Goal: Navigation & Orientation: Understand site structure

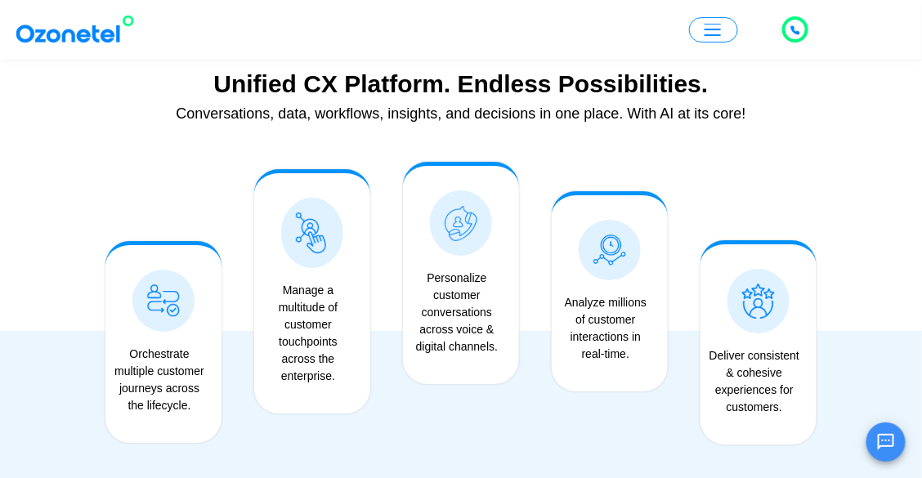
scroll to position [1291, 0]
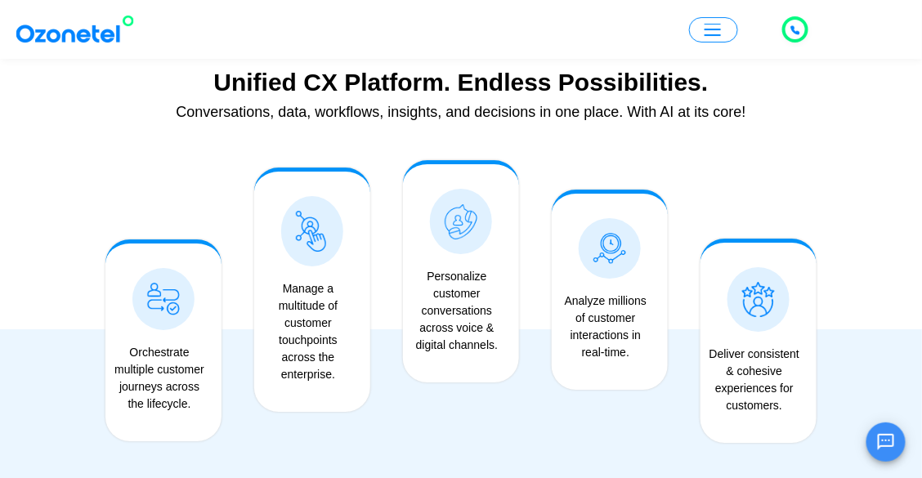
click at [701, 37] on button "button" at bounding box center [713, 29] width 49 height 25
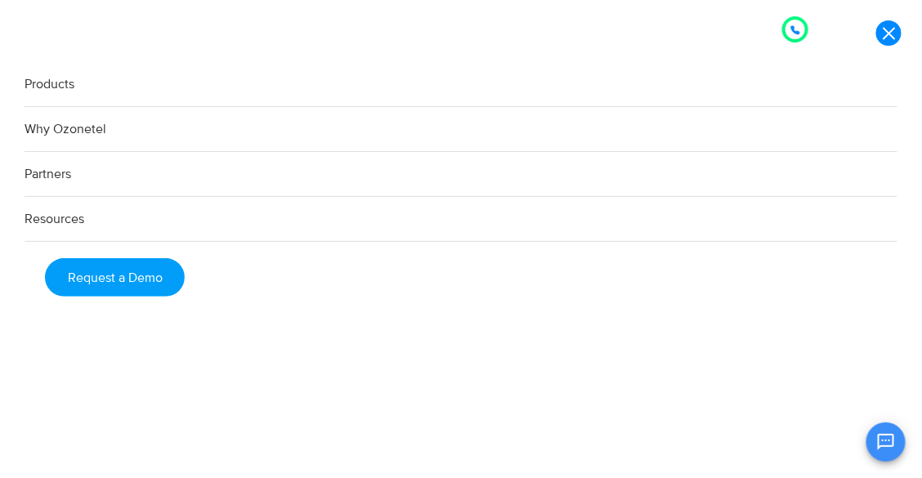
scroll to position [1304, 0]
click at [39, 84] on link "Products" at bounding box center [461, 84] width 873 height 45
click at [46, 85] on link "Products" at bounding box center [461, 84] width 873 height 45
click at [60, 86] on link "Products" at bounding box center [461, 84] width 873 height 45
click at [898, 38] on link at bounding box center [888, 32] width 25 height 25
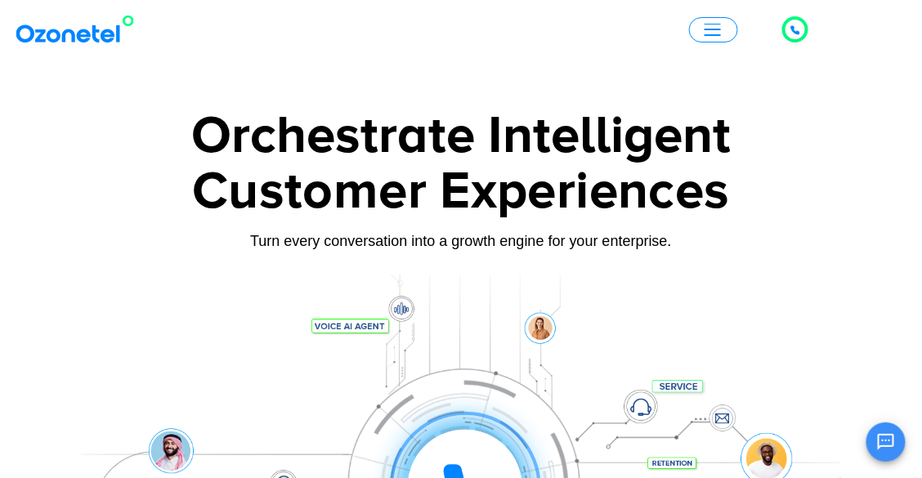
click at [720, 32] on span "button" at bounding box center [713, 30] width 16 height 12
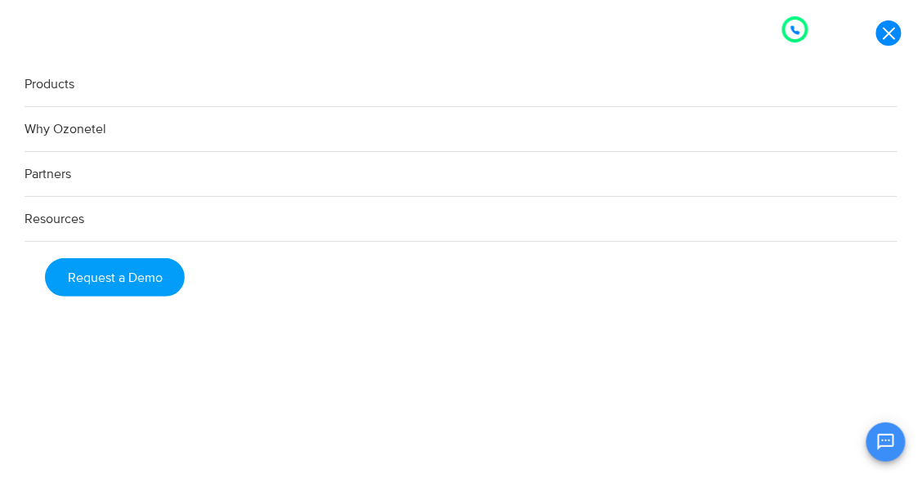
click at [54, 88] on link "Products" at bounding box center [461, 84] width 873 height 45
click at [35, 84] on link "Products" at bounding box center [461, 84] width 873 height 45
click at [41, 79] on link "Products" at bounding box center [461, 84] width 873 height 45
